Goal: Transaction & Acquisition: Purchase product/service

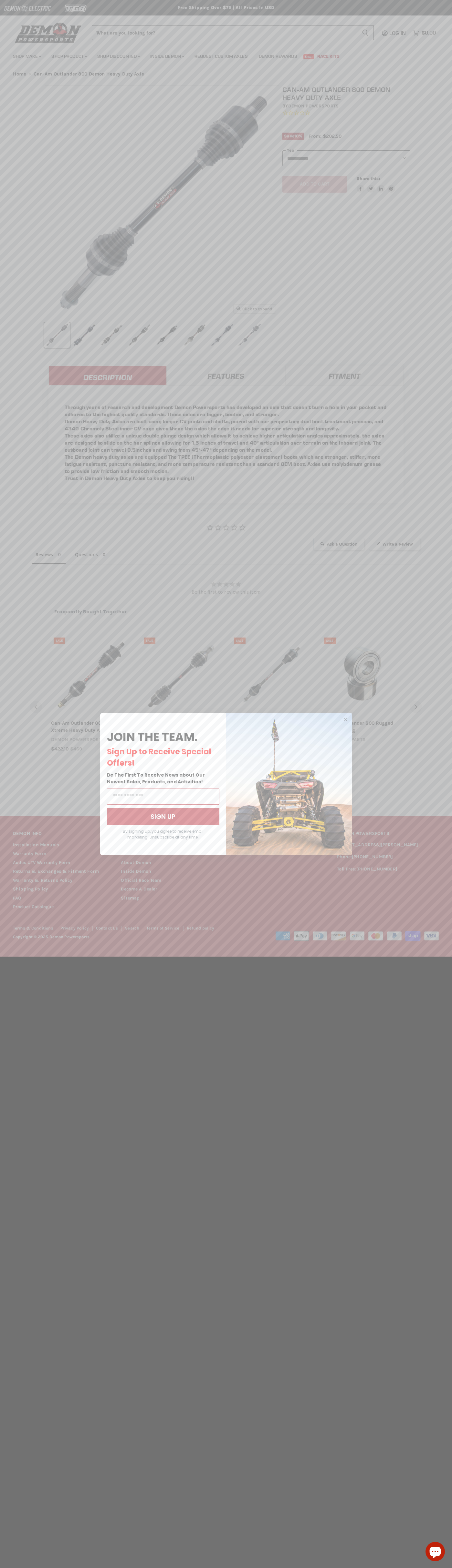
click at [345, 720] on icon "Close dialog" at bounding box center [345, 719] width 3 height 3
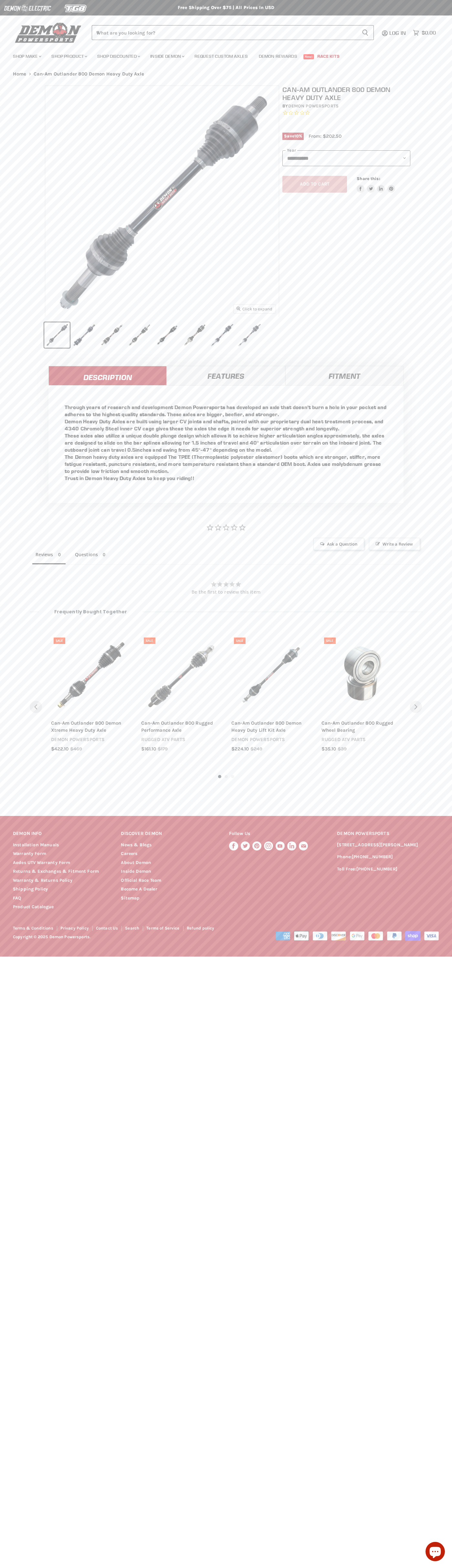
click at [74, 4] on img at bounding box center [76, 9] width 49 height 12
click at [451, 1083] on html "Skip to content Shop our brands: Shop our brands: Free Shipping Over $75 | All …" at bounding box center [226, 784] width 452 height 1568
click at [74, 1567] on html "Skip to content Shop our brands: Shop our brands: Free Shipping Over $75 | All …" at bounding box center [226, 784] width 452 height 1568
click at [7, 1089] on html "Skip to content Shop our brands: Shop our brands: Free Shipping Over $75 | All …" at bounding box center [226, 784] width 452 height 1568
select select "****"
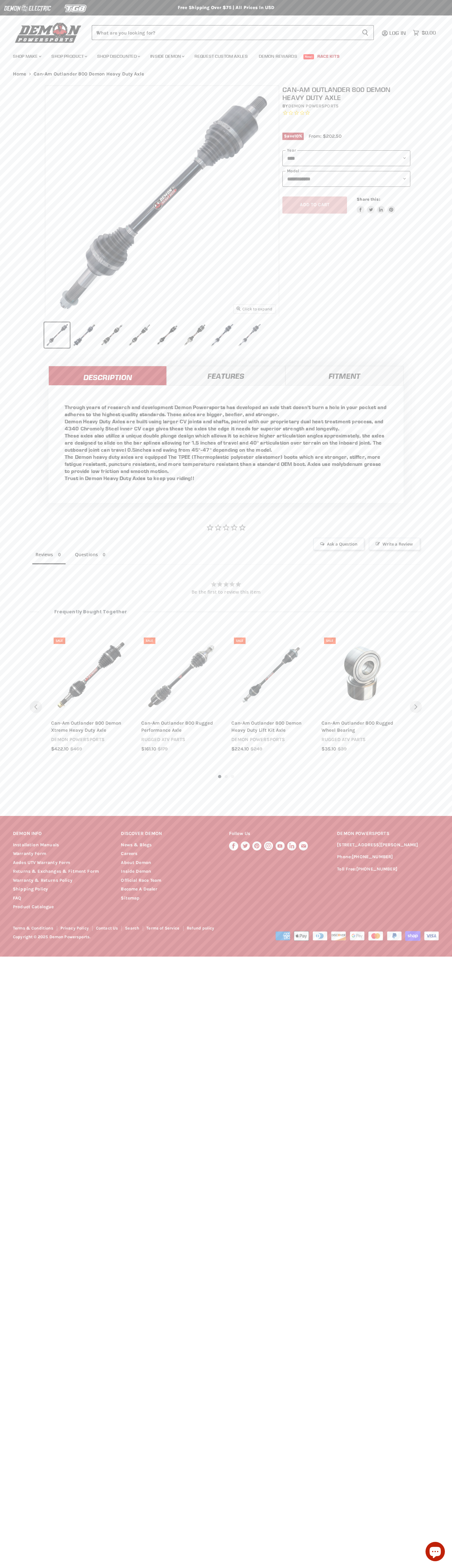
select select "**********"
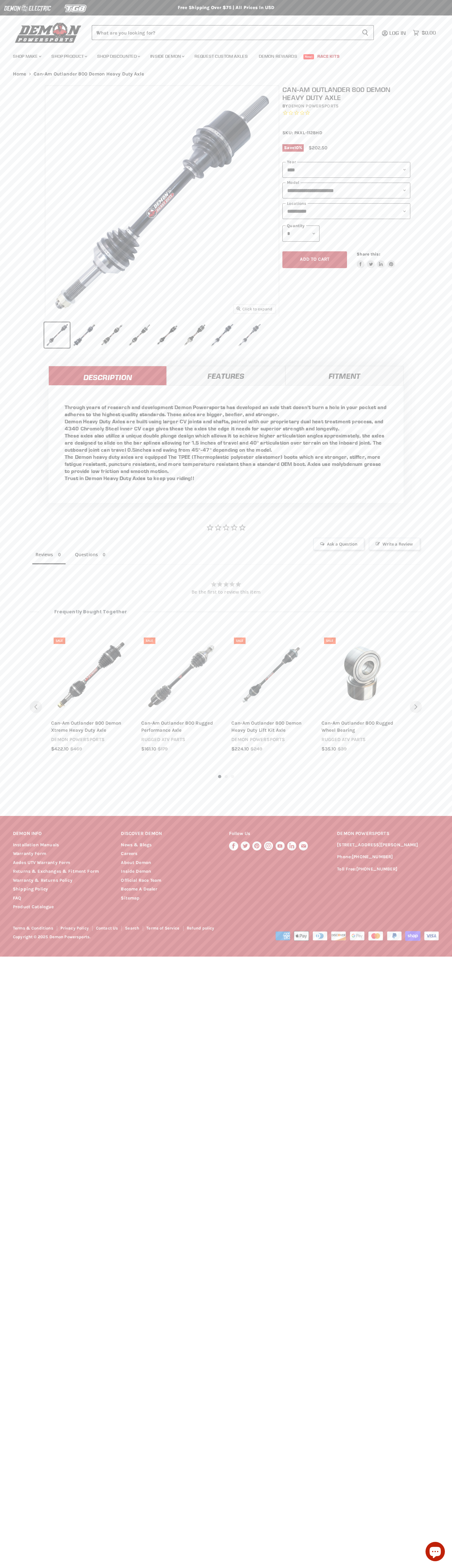
click at [370, 264] on icon "Share this:" at bounding box center [370, 264] width 4 height 3
click at [85, 335] on button "IMAGE thumbnail" at bounding box center [85, 335] width 26 height 26
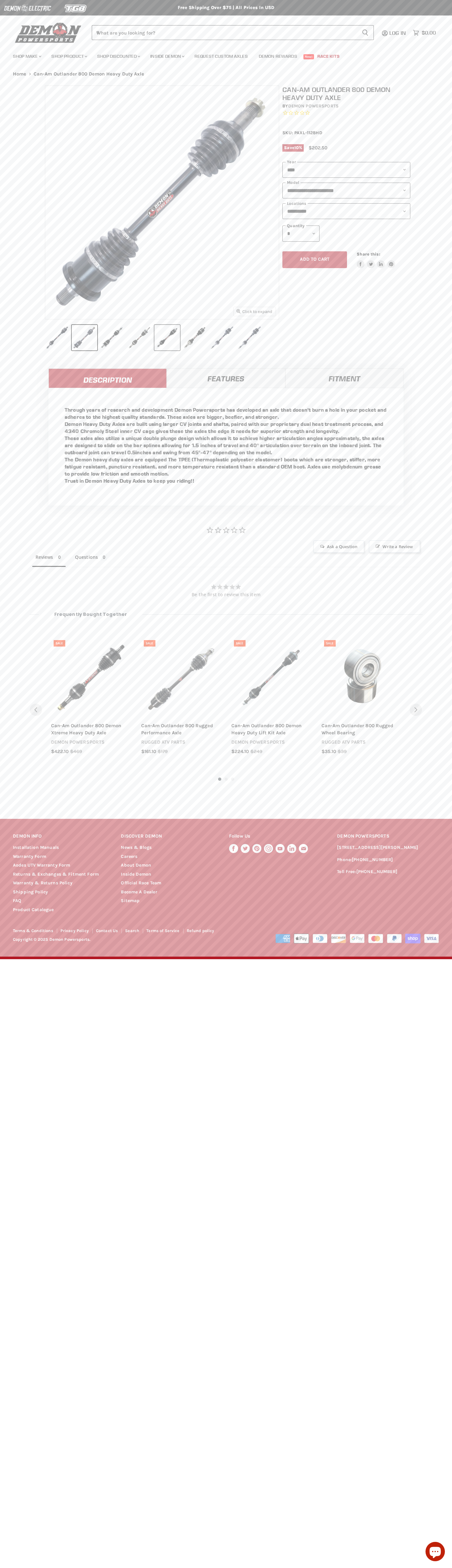
click at [160, 337] on button "IMAGE thumbnail" at bounding box center [167, 338] width 26 height 26
click at [225, 378] on link "Features" at bounding box center [226, 378] width 118 height 19
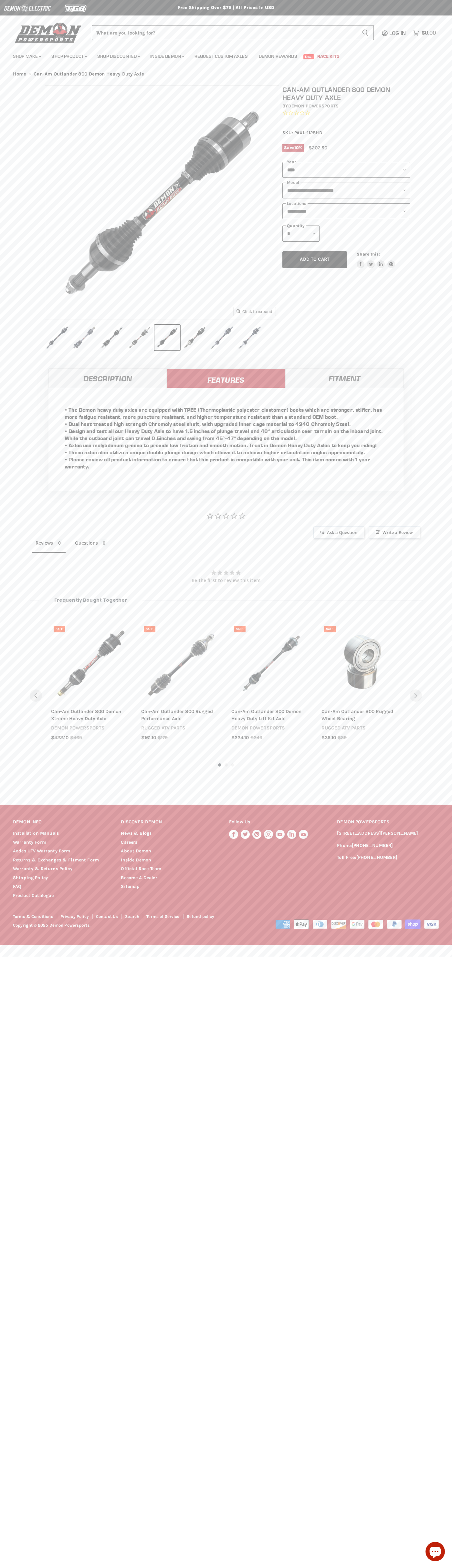
click at [314, 260] on span "Add to cart" at bounding box center [314, 259] width 30 height 5
